Goal: Information Seeking & Learning: Learn about a topic

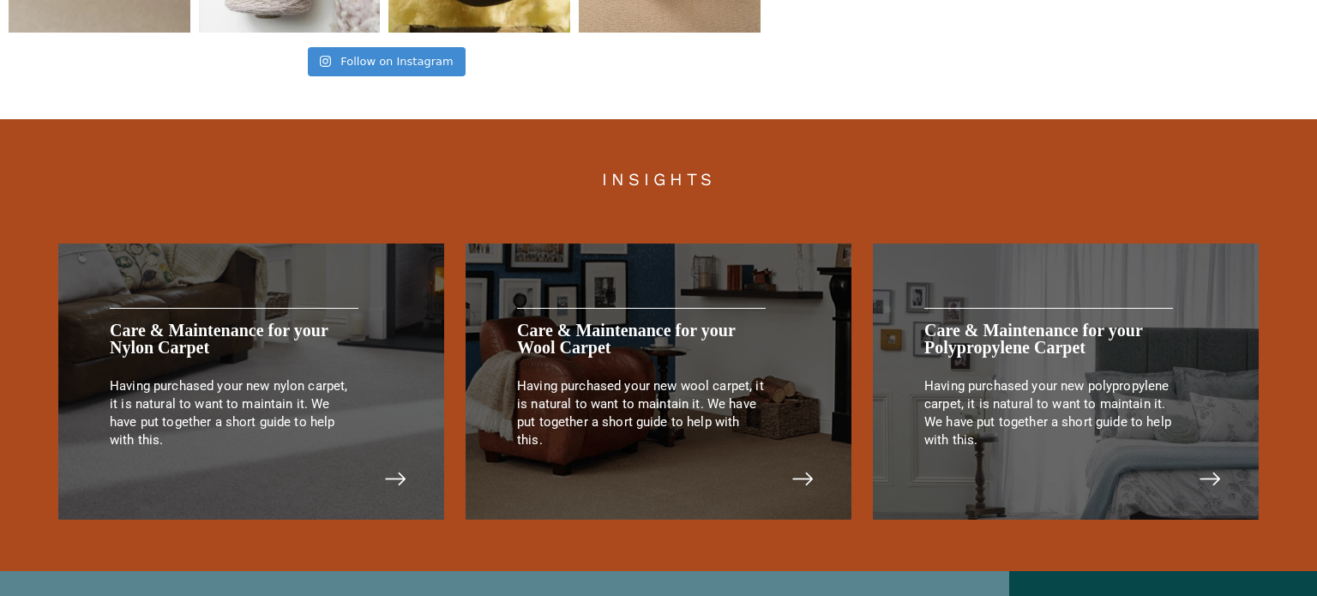
scroll to position [3664, 0]
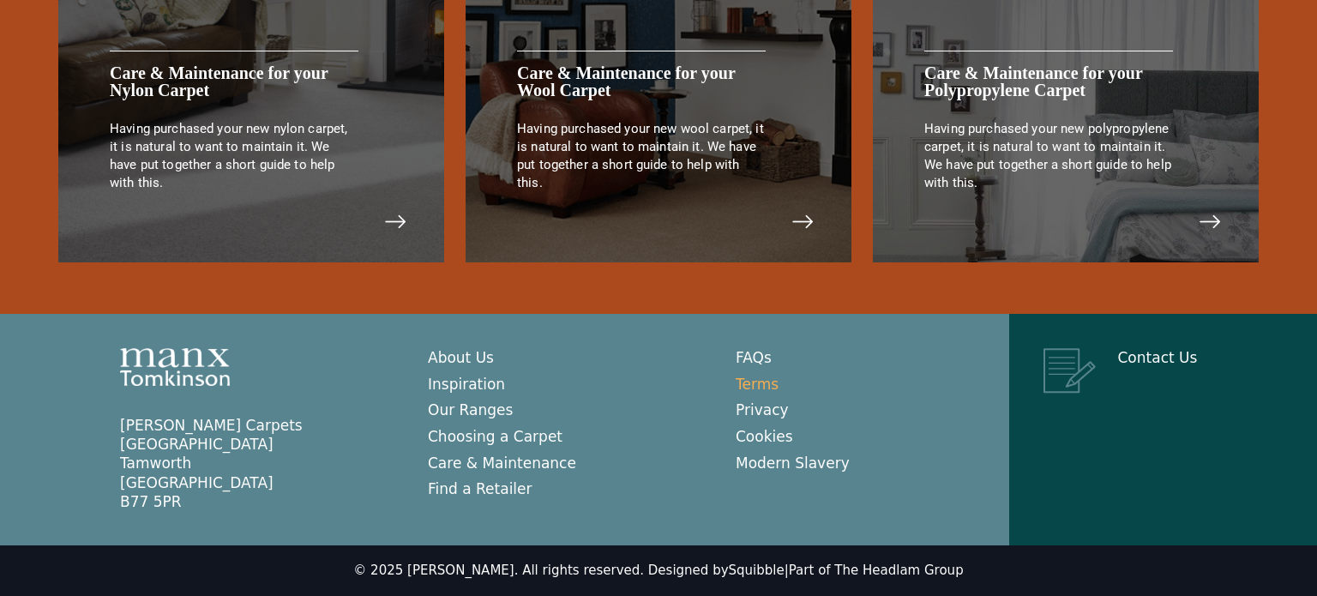
click at [766, 376] on link "Terms" at bounding box center [757, 384] width 43 height 17
click at [750, 403] on link "Privacy" at bounding box center [762, 409] width 53 height 17
click at [882, 570] on link "Part of The Headlam Group" at bounding box center [876, 570] width 175 height 15
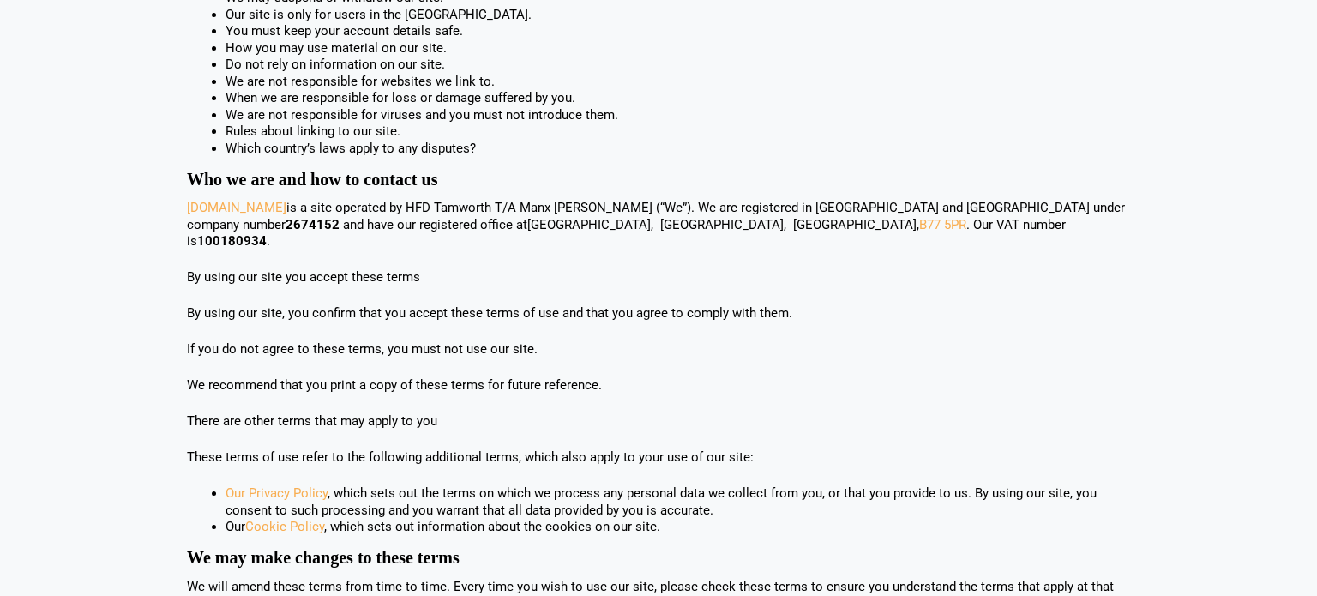
scroll to position [391, 0]
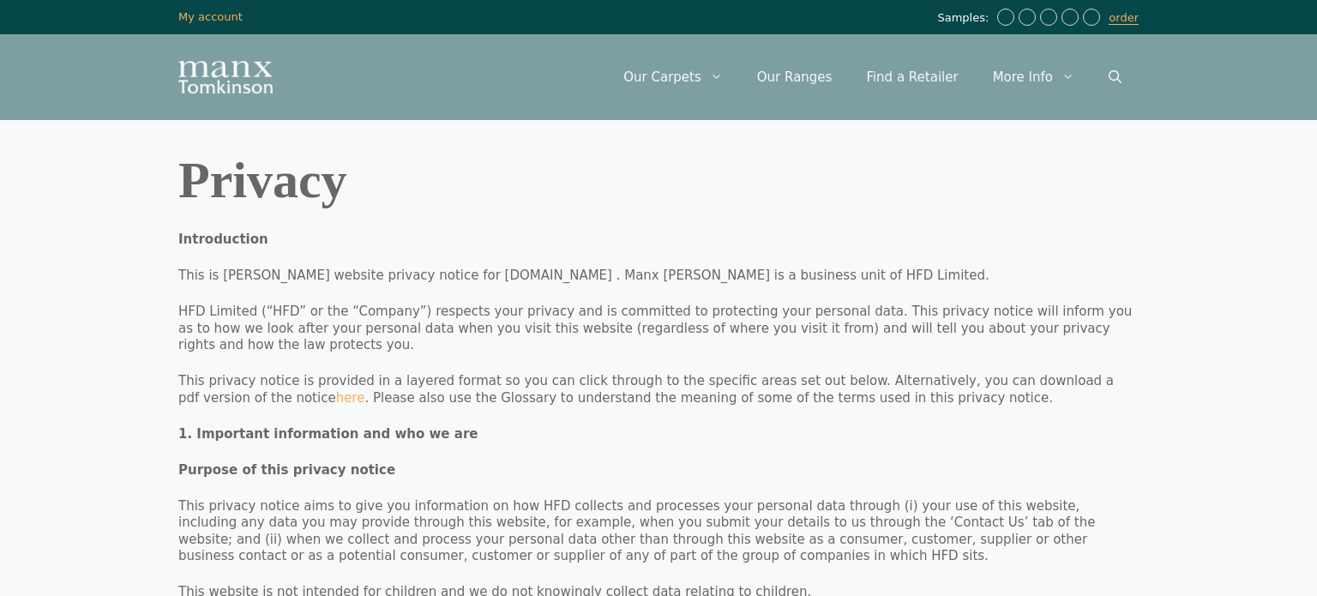
drag, startPoint x: 858, startPoint y: 273, endPoint x: 927, endPoint y: 272, distance: 68.6
click at [927, 272] on p "This is [PERSON_NAME] website privacy notice for [DOMAIN_NAME] . Manx [PERSON_N…" at bounding box center [658, 276] width 960 height 17
copy p "HFD Limited"
